Goal: Transaction & Acquisition: Purchase product/service

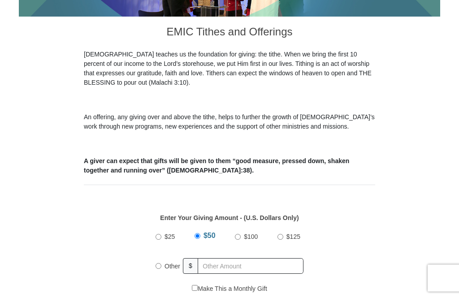
scroll to position [212, 0]
click at [164, 266] on label "Other" at bounding box center [172, 266] width 22 height 20
click at [161, 266] on input "Other" at bounding box center [158, 266] width 6 height 6
radio input "true"
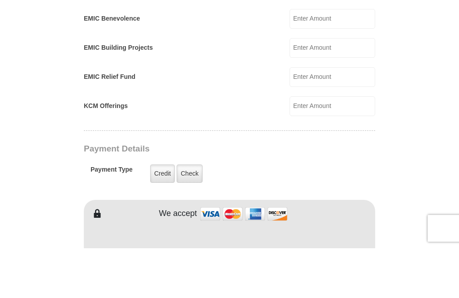
scroll to position [537, 0]
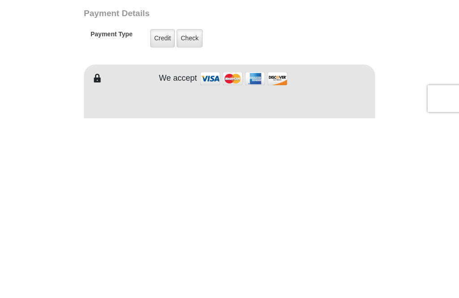
type input "300.00"
click at [162, 209] on label "Credit" at bounding box center [162, 218] width 25 height 18
click at [0, 0] on input "Credit" at bounding box center [0, 0] width 0 height 0
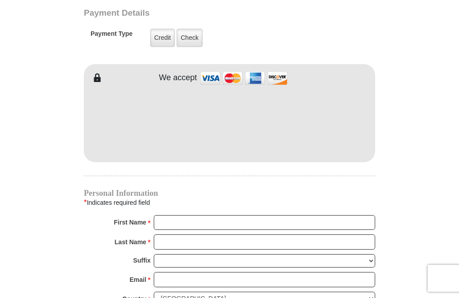
click at [198, 35] on label "Check" at bounding box center [189, 38] width 26 height 18
click at [0, 0] on input "Check" at bounding box center [0, 0] width 0 height 0
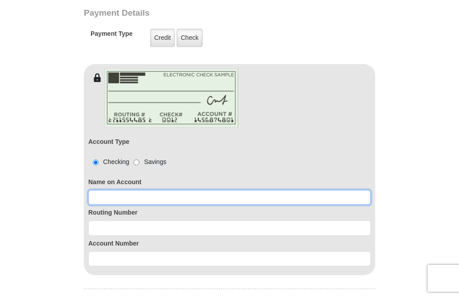
click at [119, 194] on input at bounding box center [229, 197] width 282 height 15
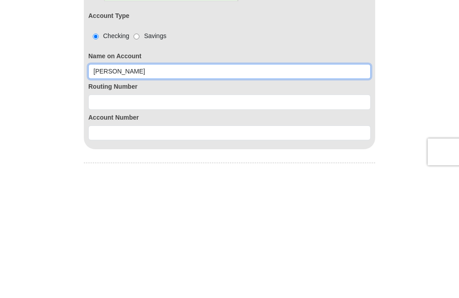
type input "Brooke Cribbs"
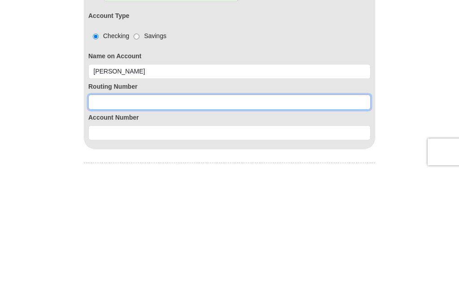
click at [113, 221] on input at bounding box center [229, 228] width 282 height 15
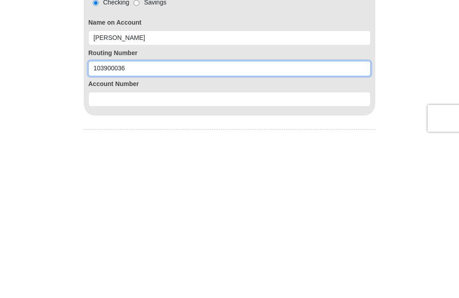
type input "103900036"
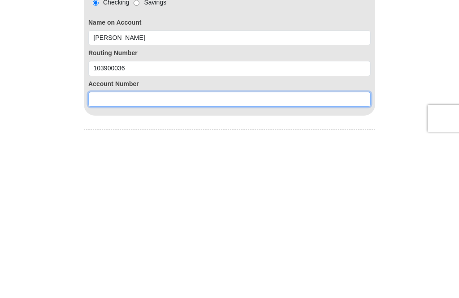
click at [102, 252] on input at bounding box center [229, 259] width 282 height 15
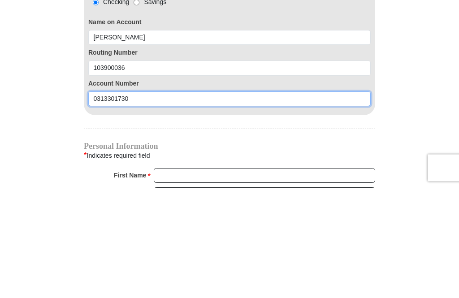
scroll to position [768, 0]
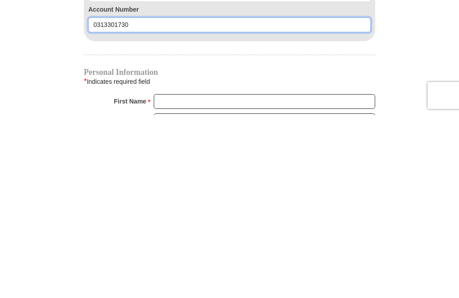
type input "0313301730"
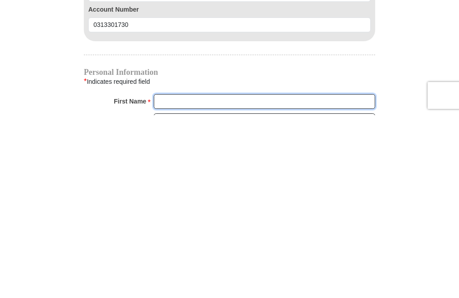
click at [172, 277] on input "First Name *" at bounding box center [264, 284] width 221 height 15
type input "Brooke"
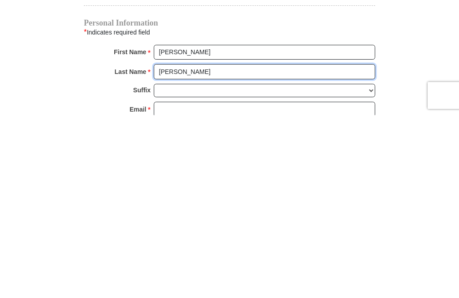
type input "Cribbs"
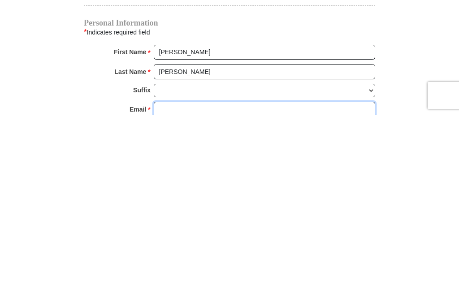
click at [168, 284] on input "Email *" at bounding box center [264, 291] width 221 height 15
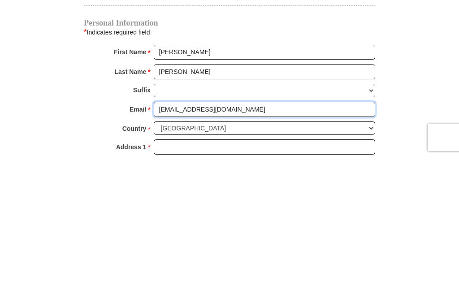
scroll to position [862, 0]
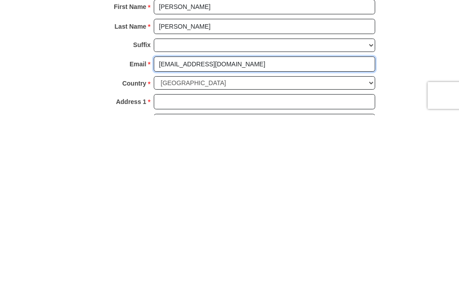
type input "bc7njc@gmail.com"
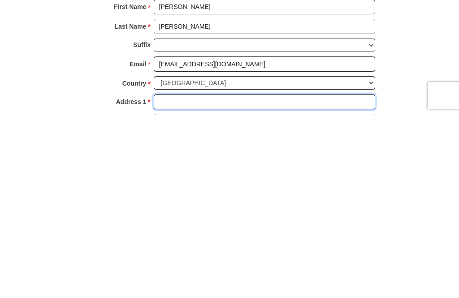
click at [172, 277] on input "Address 1 *" at bounding box center [264, 284] width 221 height 15
type input "1319 E 143rd St"
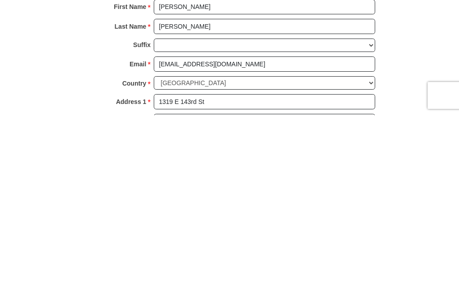
type input "Glenpool"
select select "OK"
type input "74033"
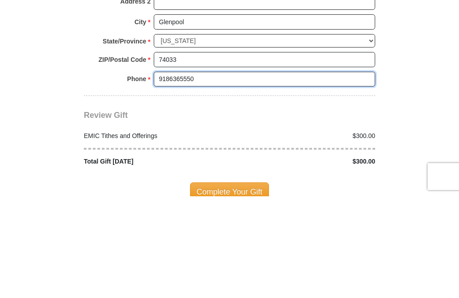
scroll to position [1063, 0]
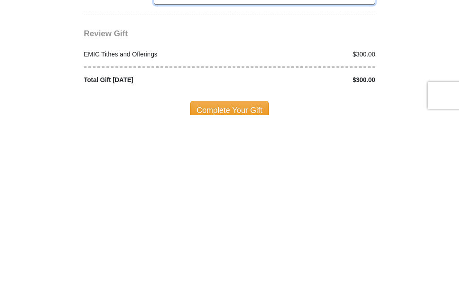
type input "9186365550"
click at [242, 284] on span "Complete Your Gift" at bounding box center [229, 293] width 79 height 19
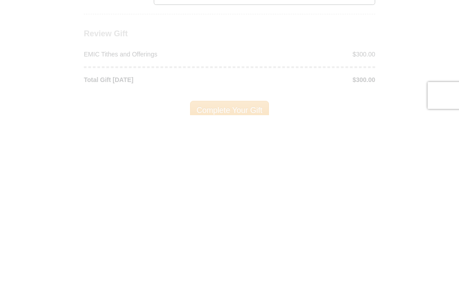
scroll to position [1245, 0]
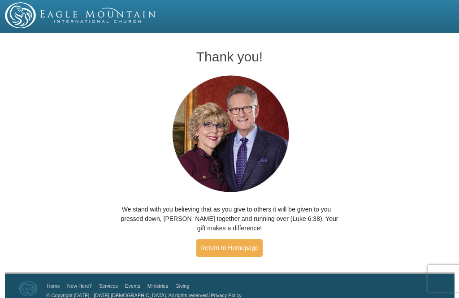
click at [232, 249] on link "Return to Homepage" at bounding box center [229, 247] width 66 height 17
